Goal: Use online tool/utility: Utilize a website feature to perform a specific function

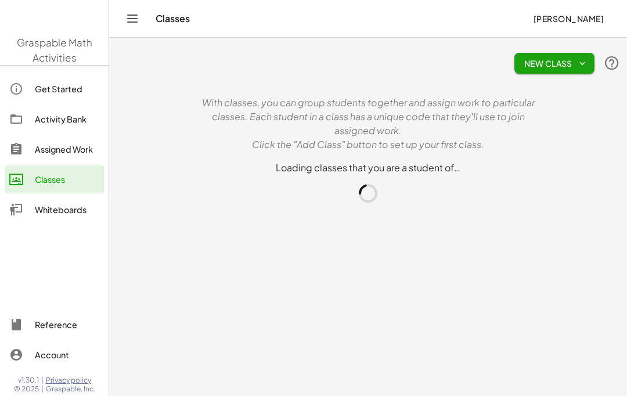
click at [119, 265] on main "New Class With classes, you can group students together and assign work to part…" at bounding box center [368, 198] width 518 height 396
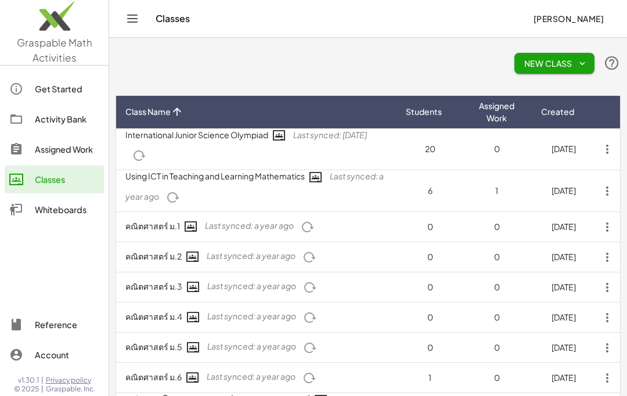
click at [60, 113] on div "Activity Bank" at bounding box center [67, 119] width 64 height 14
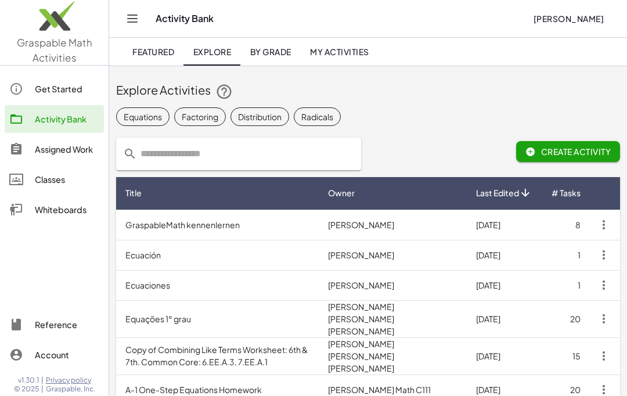
click at [64, 213] on div "Whiteboards" at bounding box center [67, 210] width 64 height 14
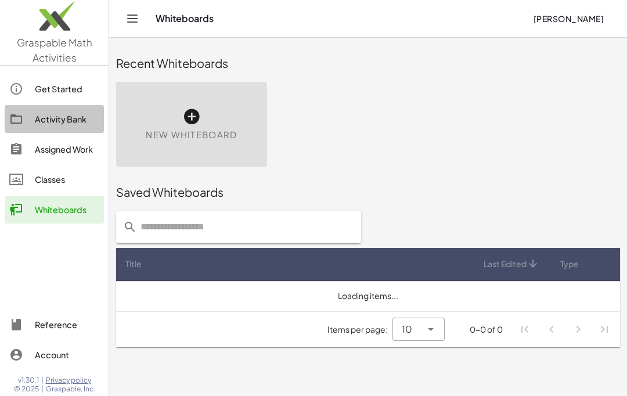
click at [63, 118] on div "Activity Bank" at bounding box center [67, 119] width 64 height 14
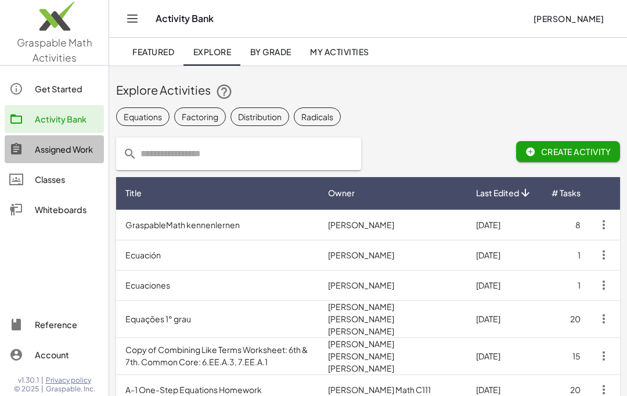
click at [63, 154] on div "Assigned Work" at bounding box center [67, 149] width 64 height 14
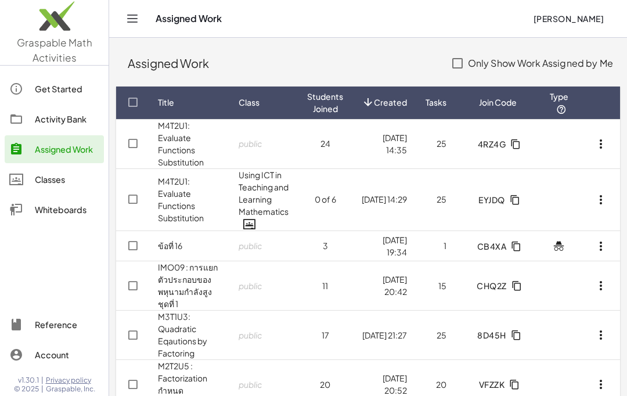
click at [50, 21] on img at bounding box center [54, 18] width 109 height 49
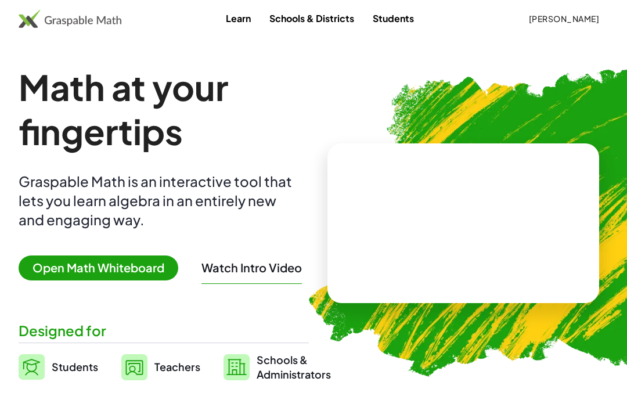
click at [128, 261] on span "Open Math Whiteboard" at bounding box center [99, 268] width 160 height 25
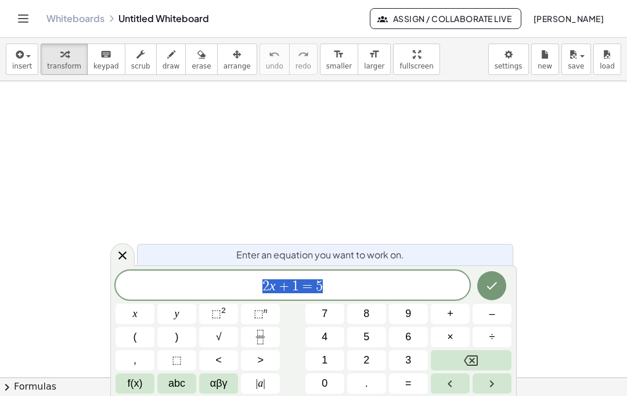
click at [132, 322] on button "x" at bounding box center [135, 314] width 39 height 20
click at [471, 352] on button "Backspace" at bounding box center [471, 360] width 81 height 20
click at [141, 332] on button "(" at bounding box center [135, 337] width 39 height 20
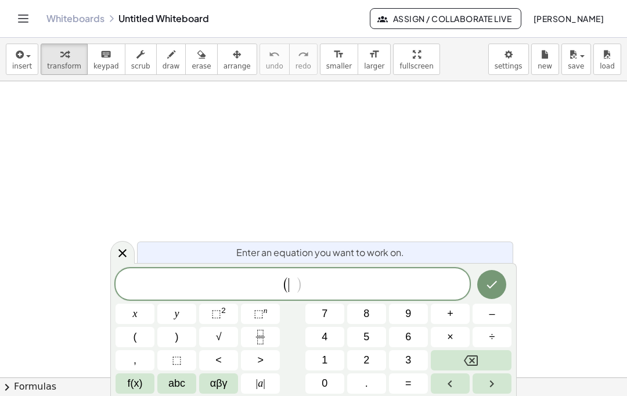
click at [140, 332] on button "(" at bounding box center [135, 337] width 39 height 20
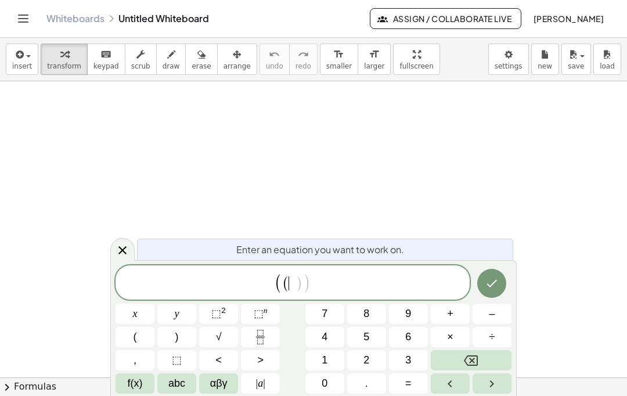
click at [478, 357] on icon "Backspace" at bounding box center [471, 361] width 14 height 10
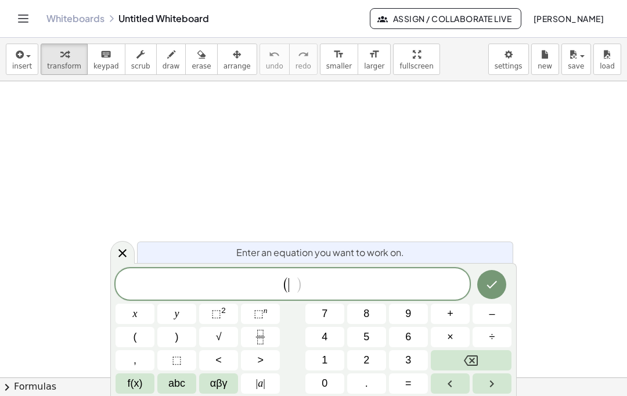
click at [134, 305] on button "x" at bounding box center [135, 314] width 39 height 20
click at [493, 311] on span "–" at bounding box center [492, 314] width 6 height 16
click at [322, 358] on span "1" at bounding box center [325, 361] width 6 height 16
click at [487, 390] on icon "Right arrow" at bounding box center [492, 384] width 14 height 14
click at [174, 329] on button ")" at bounding box center [176, 337] width 39 height 20
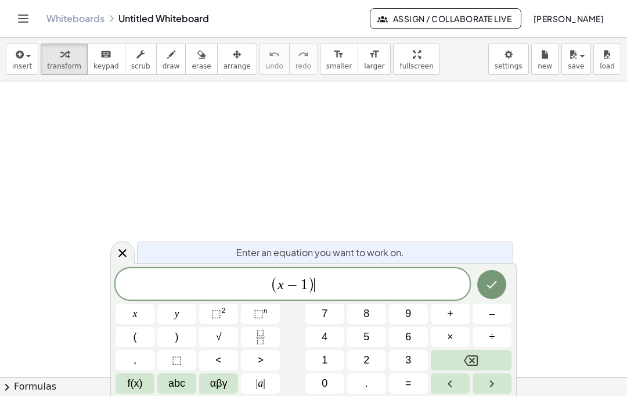
click at [217, 308] on span "⬚" at bounding box center [216, 314] width 10 height 12
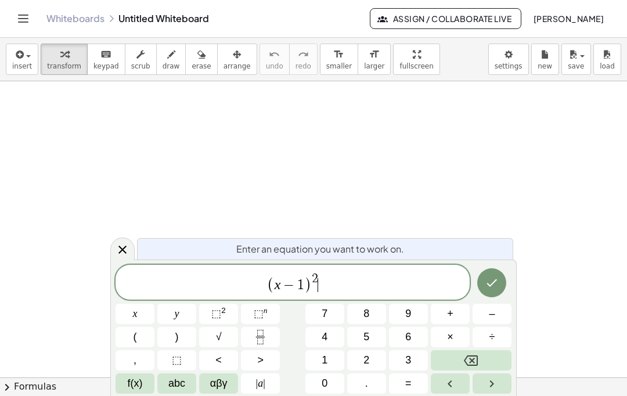
click at [496, 279] on icon "Done" at bounding box center [492, 283] width 14 height 14
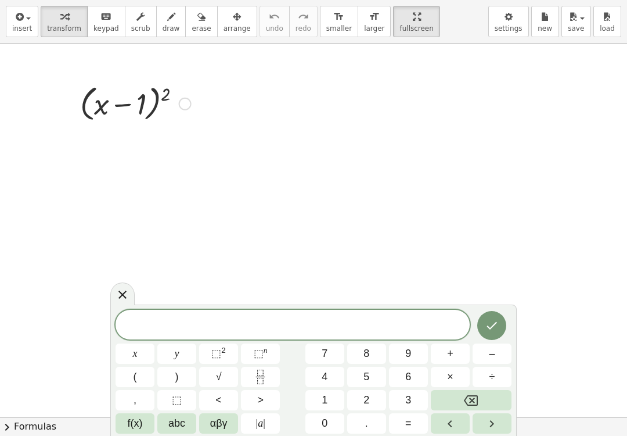
click at [121, 283] on div at bounding box center [122, 293] width 24 height 23
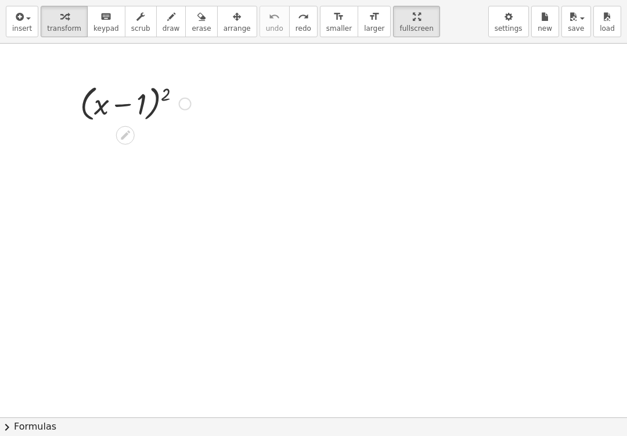
click at [17, 35] on button "insert" at bounding box center [22, 21] width 33 height 31
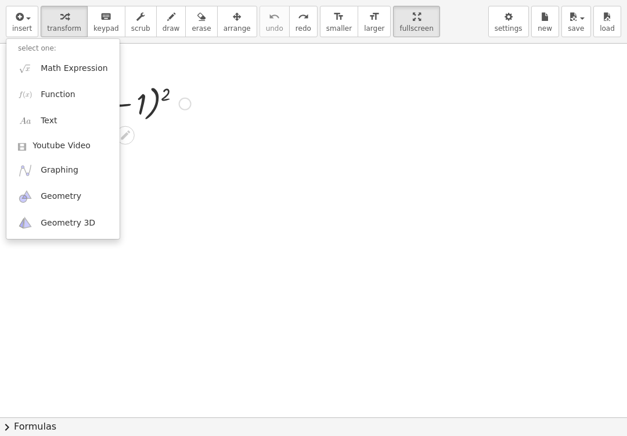
click at [77, 73] on span "Math Expression" at bounding box center [74, 69] width 67 height 12
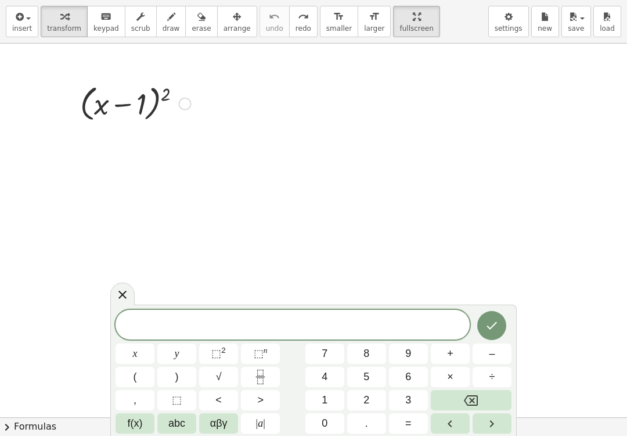
click at [137, 374] on button "(" at bounding box center [135, 377] width 39 height 20
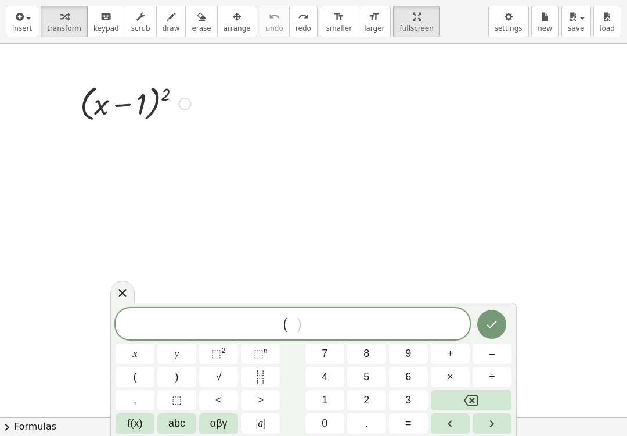
click at [141, 347] on button "x" at bounding box center [135, 353] width 39 height 20
click at [489, 352] on button "–" at bounding box center [492, 353] width 39 height 20
click at [330, 396] on button "1" at bounding box center [325, 400] width 39 height 20
click at [185, 374] on button ")" at bounding box center [176, 377] width 39 height 20
click at [224, 351] on sup "2" at bounding box center [223, 350] width 5 height 9
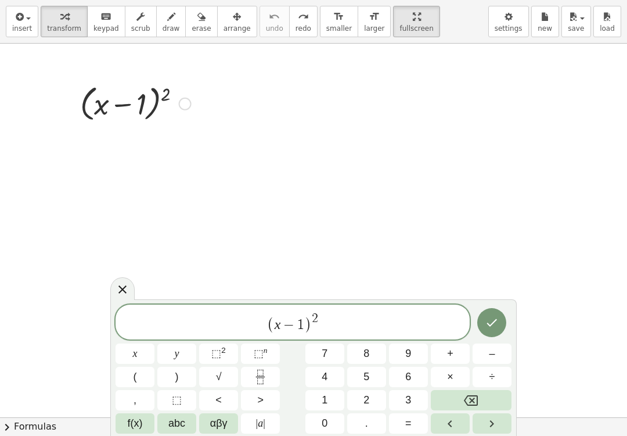
click at [456, 391] on button "Backspace" at bounding box center [471, 400] width 81 height 20
click at [461, 392] on button "Backspace" at bounding box center [471, 400] width 81 height 20
click at [461, 396] on button "Backspace" at bounding box center [471, 400] width 81 height 20
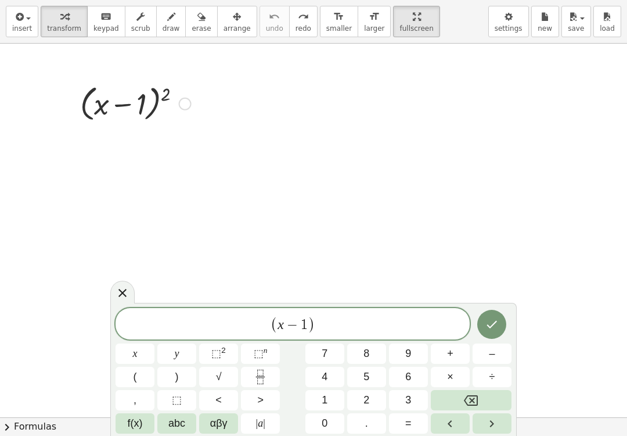
click at [279, 396] on button ">" at bounding box center [260, 400] width 39 height 20
click at [134, 375] on span "(" at bounding box center [135, 377] width 3 height 16
click at [137, 353] on span "x" at bounding box center [135, 354] width 5 height 16
click at [491, 352] on span "–" at bounding box center [492, 354] width 6 height 16
click at [324, 396] on span "1" at bounding box center [325, 400] width 6 height 16
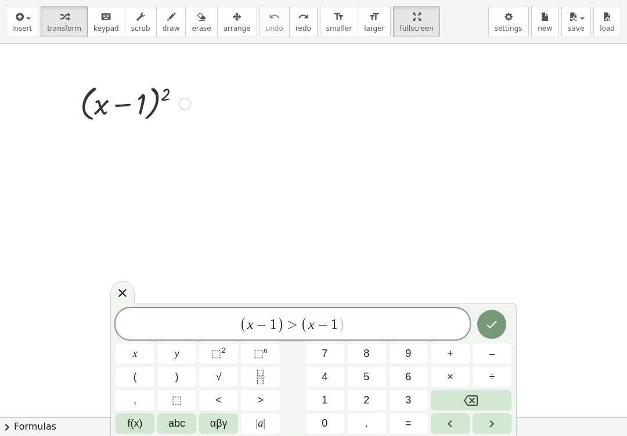
click at [175, 375] on span ")" at bounding box center [176, 377] width 3 height 16
click at [221, 351] on sup "2" at bounding box center [223, 350] width 5 height 9
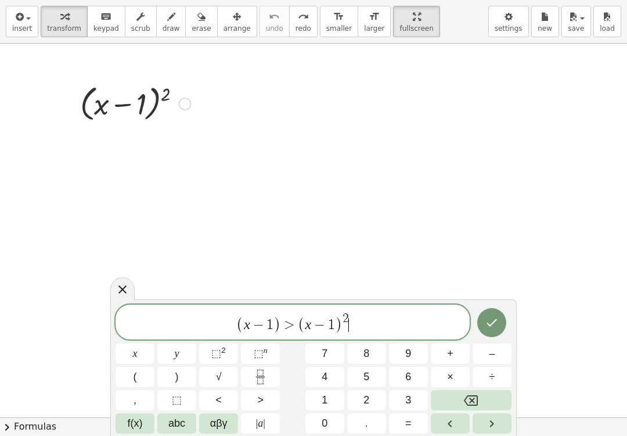
click at [263, 371] on icon "Fraction" at bounding box center [260, 377] width 15 height 15
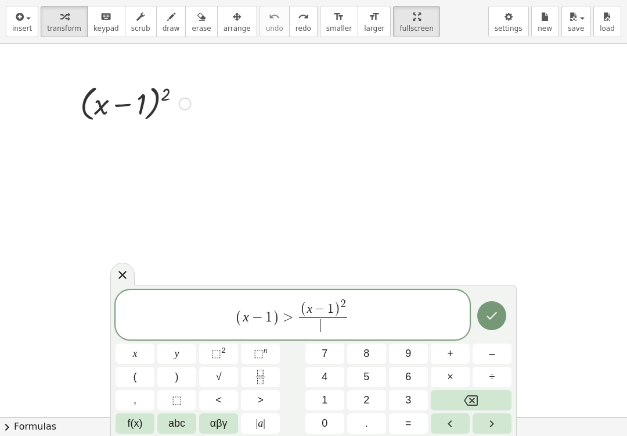
click at [475, 396] on icon "Backspace" at bounding box center [471, 400] width 14 height 14
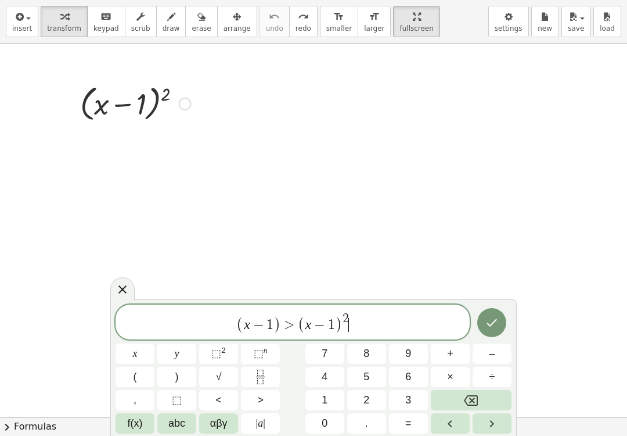
click at [467, 396] on icon "Backspace" at bounding box center [471, 400] width 14 height 14
click at [465, 396] on icon "Backspace" at bounding box center [471, 400] width 14 height 14
click at [257, 375] on icon "Fraction" at bounding box center [260, 377] width 15 height 15
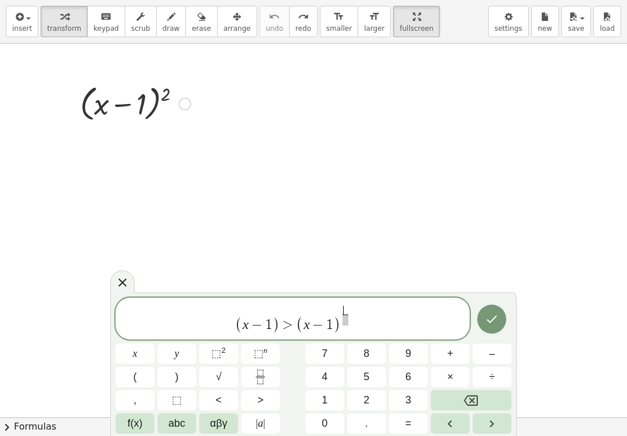
click at [327, 396] on span "1" at bounding box center [325, 400] width 6 height 16
click at [490, 396] on icon "Right arrow" at bounding box center [492, 424] width 14 height 14
click at [365, 396] on span "2" at bounding box center [367, 400] width 6 height 16
click at [500, 318] on button "Done" at bounding box center [492, 318] width 29 height 29
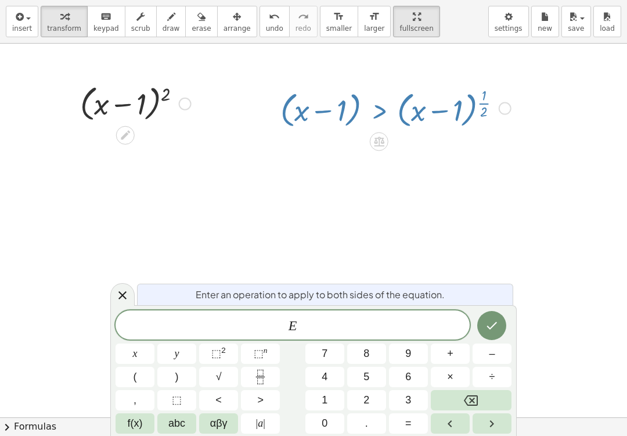
click at [343, 316] on div "E" at bounding box center [293, 324] width 354 height 29
click at [214, 347] on span "⬚" at bounding box center [216, 353] width 10 height 12
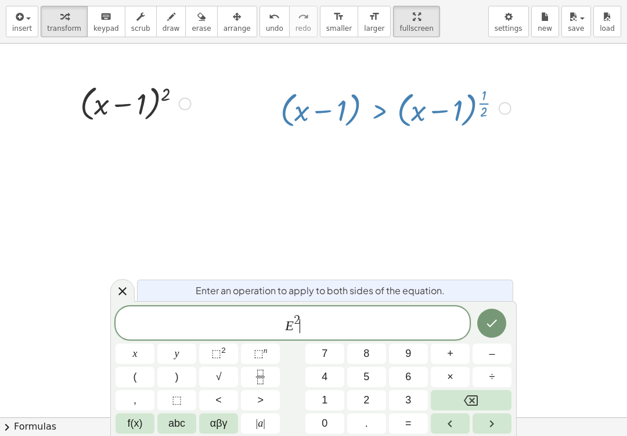
click at [487, 314] on button "Done" at bounding box center [492, 322] width 29 height 29
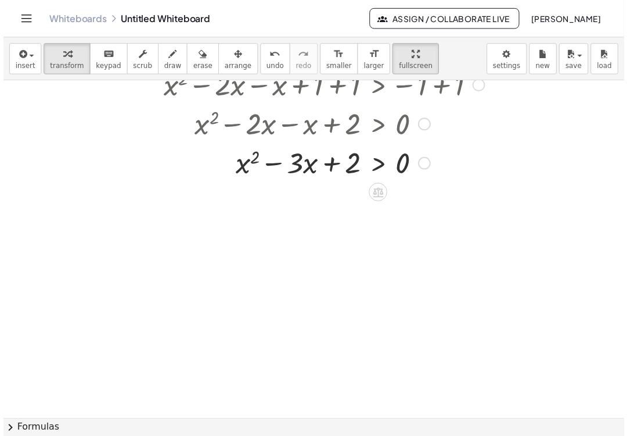
scroll to position [19, 0]
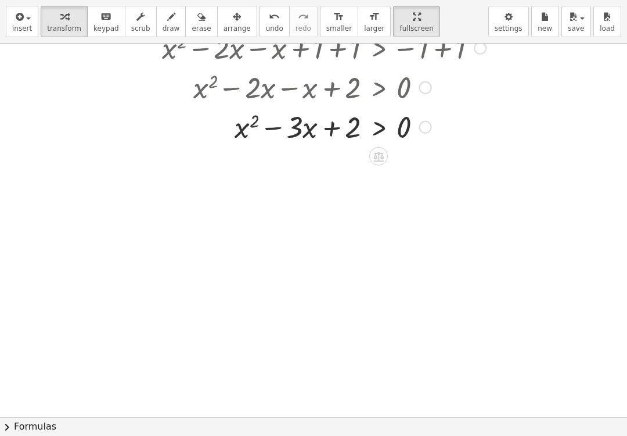
click at [25, 396] on button "chevron_right Formulas" at bounding box center [313, 426] width 627 height 19
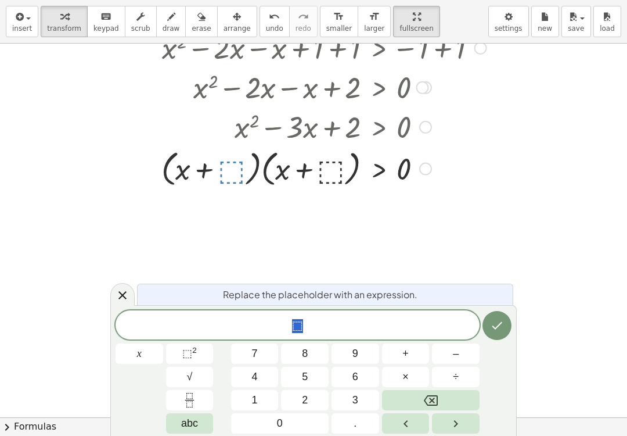
click at [458, 353] on span "–" at bounding box center [456, 354] width 6 height 16
click at [260, 396] on button "1" at bounding box center [255, 400] width 48 height 20
click at [492, 320] on icon "Done" at bounding box center [497, 325] width 14 height 14
click at [449, 338] on div "⬚" at bounding box center [298, 324] width 364 height 29
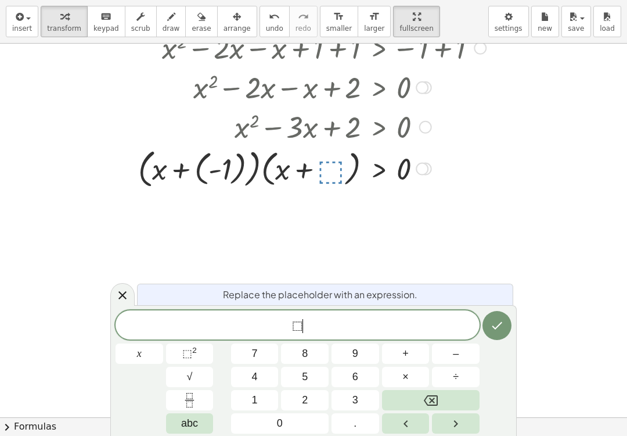
click at [437, 394] on icon "Backspace" at bounding box center [431, 400] width 14 height 14
click at [453, 347] on span "–" at bounding box center [456, 354] width 6 height 16
click at [303, 390] on button "2" at bounding box center [305, 400] width 48 height 20
click at [500, 318] on button "Done" at bounding box center [497, 325] width 29 height 29
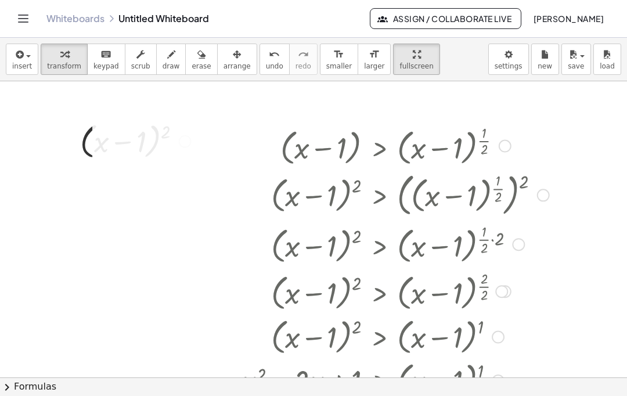
scroll to position [0, 0]
